Goal: Task Accomplishment & Management: Use online tool/utility

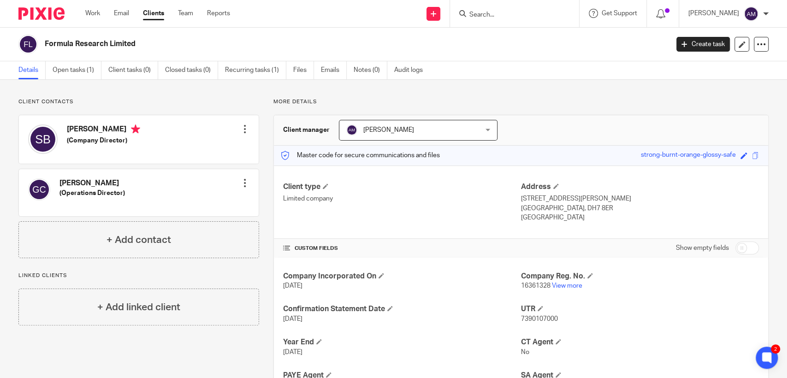
scroll to position [111, 0]
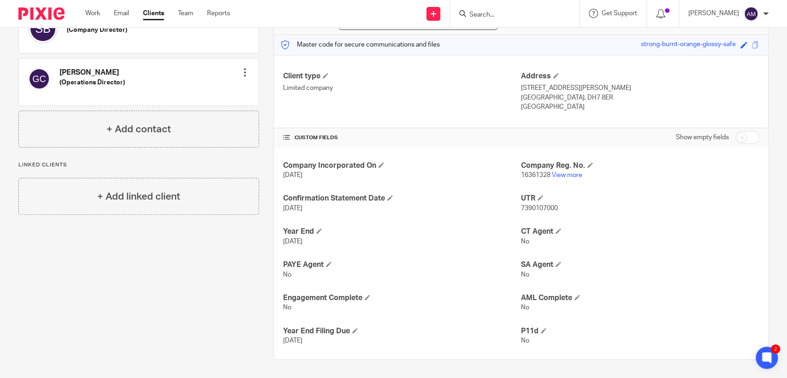
click at [502, 14] on input "Search" at bounding box center [510, 15] width 83 height 8
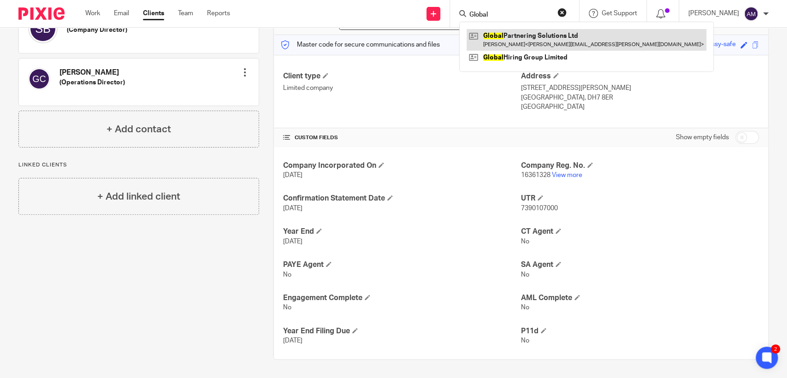
type input "Global"
click at [542, 37] on link at bounding box center [587, 39] width 240 height 21
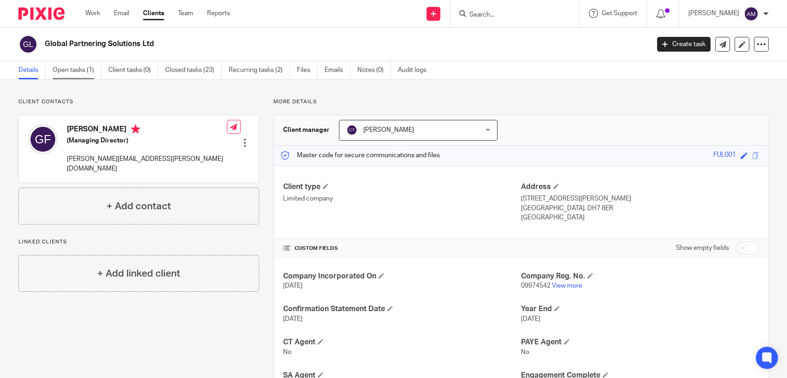
click at [72, 71] on link "Open tasks (1)" at bounding box center [77, 70] width 49 height 18
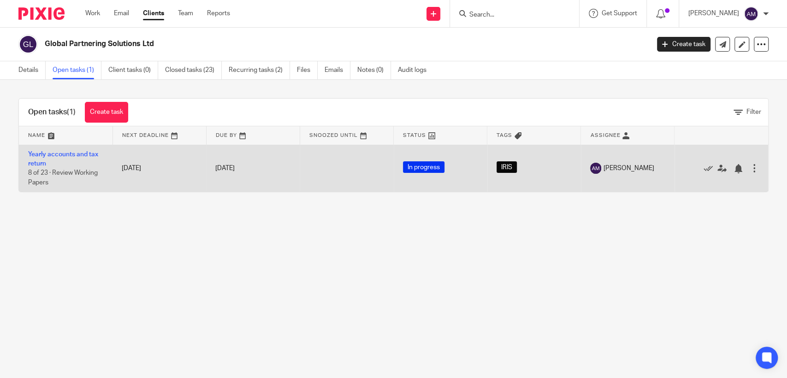
click at [93, 149] on td "Yearly accounts and tax return 8 of 23 · Review Working Papers" at bounding box center [66, 168] width 94 height 47
click at [94, 155] on link "Yearly accounts and tax return" at bounding box center [63, 159] width 70 height 16
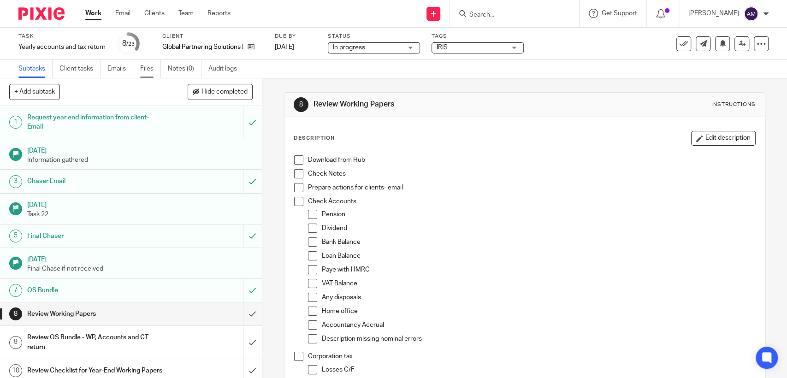
click at [146, 69] on link "Files" at bounding box center [150, 69] width 21 height 18
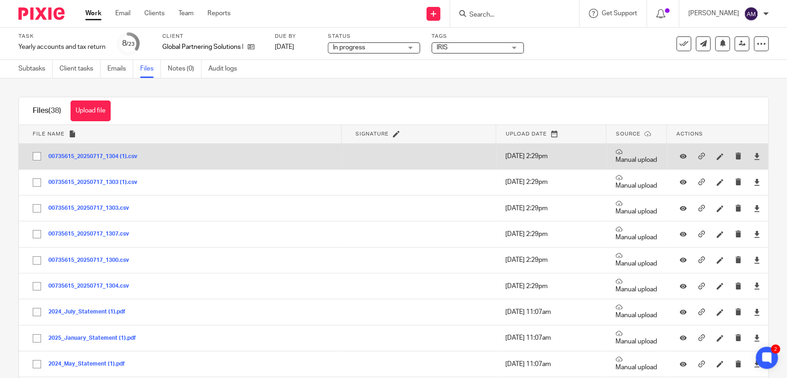
click at [133, 157] on button "00735615_20250717_1304 (1).csv" at bounding box center [96, 157] width 96 height 6
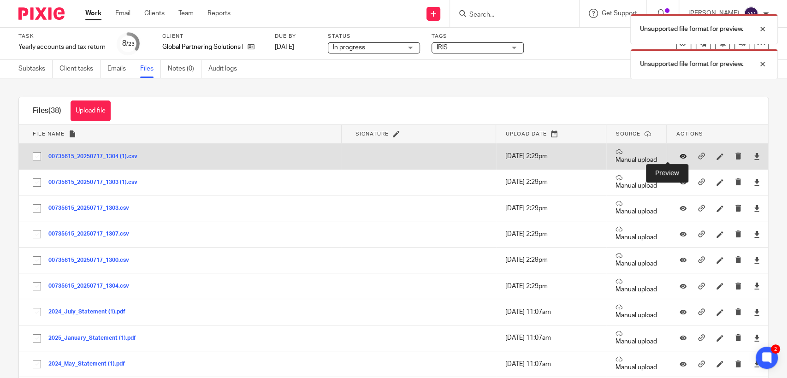
click at [680, 155] on icon at bounding box center [683, 156] width 7 height 7
click at [680, 156] on icon at bounding box center [683, 156] width 7 height 7
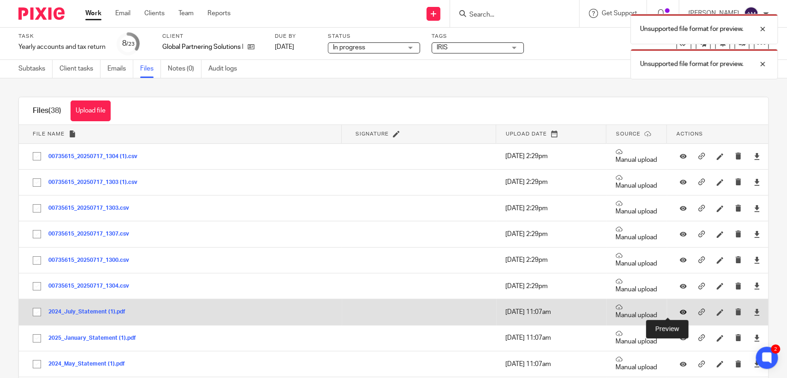
click at [680, 314] on icon at bounding box center [683, 312] width 7 height 7
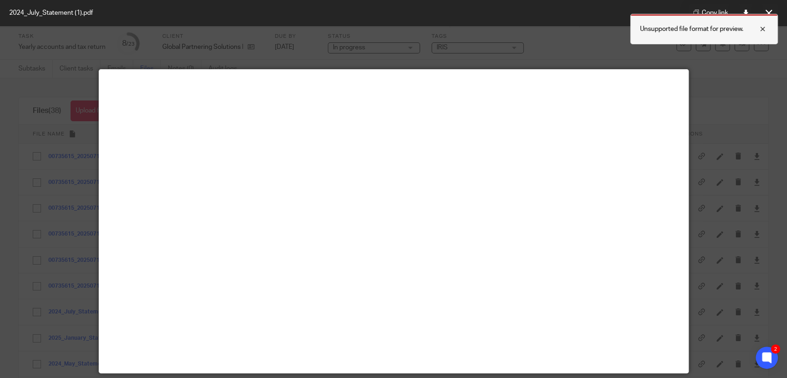
click at [762, 29] on div at bounding box center [756, 29] width 25 height 11
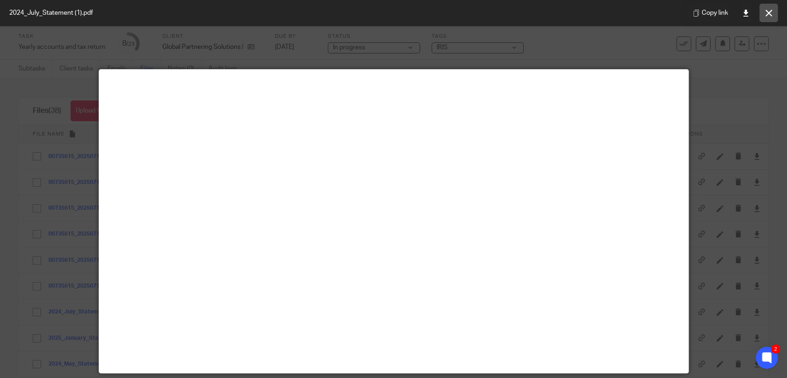
click at [771, 8] on button at bounding box center [769, 13] width 18 height 18
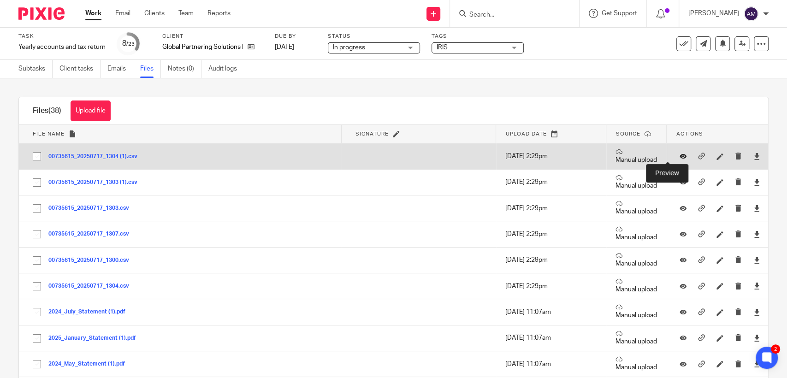
click at [680, 158] on icon at bounding box center [683, 156] width 7 height 7
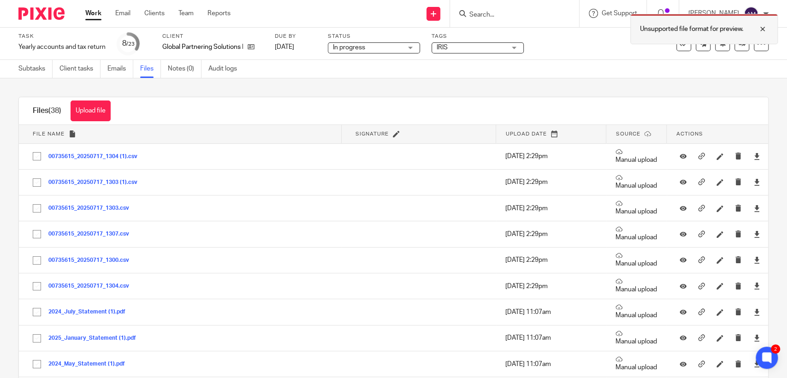
click at [761, 30] on div at bounding box center [756, 29] width 25 height 11
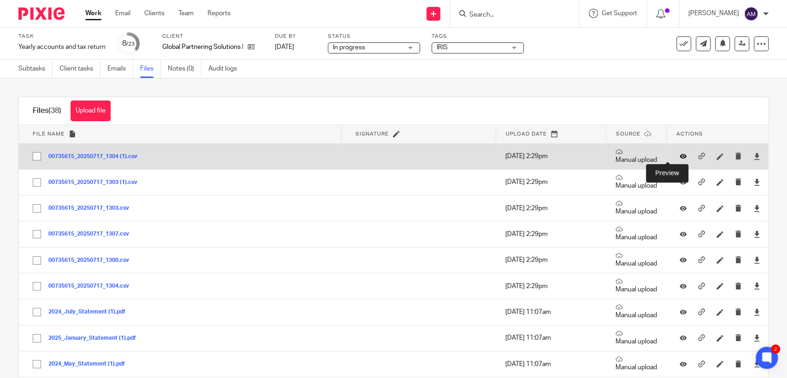
click at [680, 154] on icon at bounding box center [683, 156] width 7 height 7
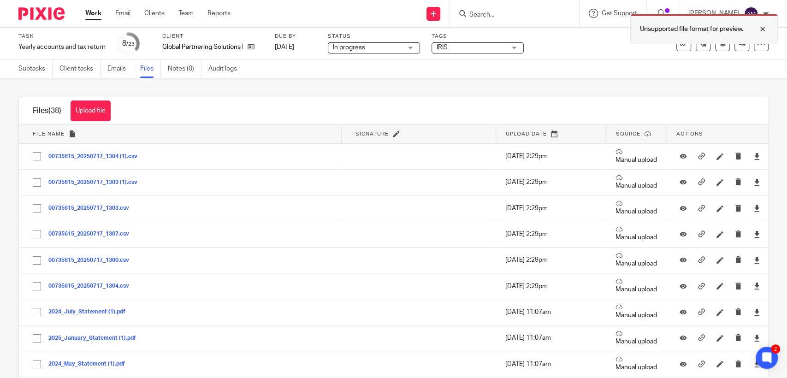
click at [762, 28] on div at bounding box center [756, 29] width 25 height 11
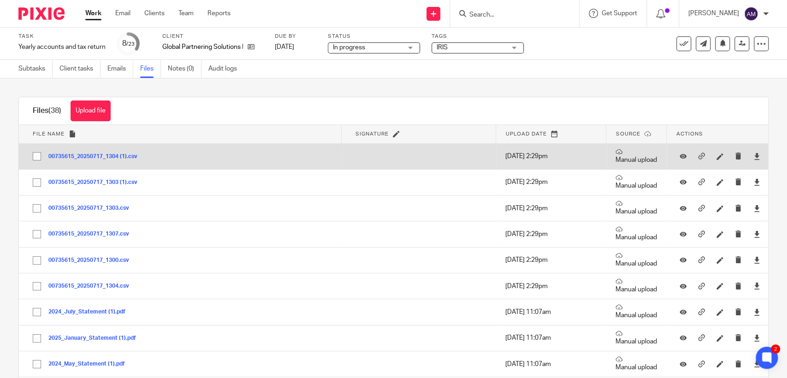
click at [128, 156] on button "00735615_20250717_1304 (1).csv" at bounding box center [96, 157] width 96 height 6
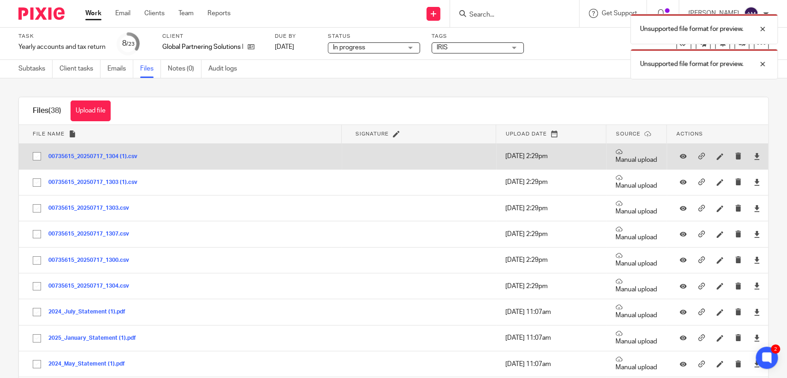
click at [128, 156] on button "00735615_20250717_1304 (1).csv" at bounding box center [96, 157] width 96 height 6
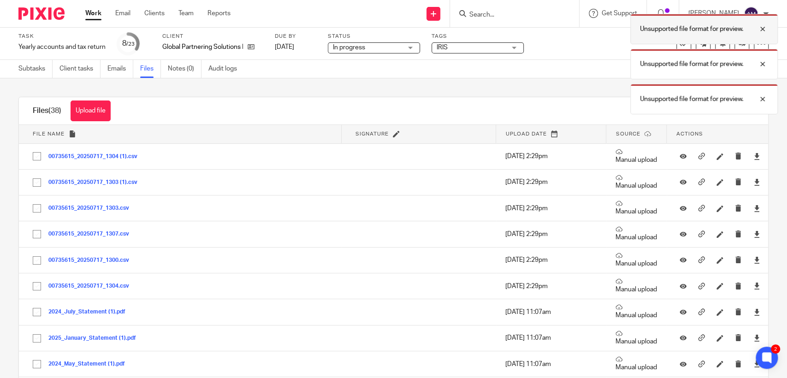
click at [763, 30] on div at bounding box center [756, 29] width 25 height 11
